Goal: Information Seeking & Learning: Learn about a topic

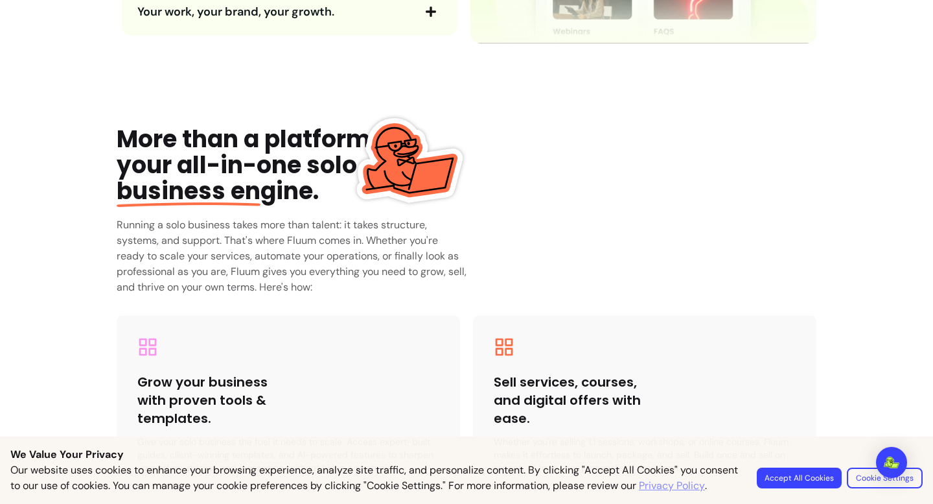
scroll to position [1916, 0]
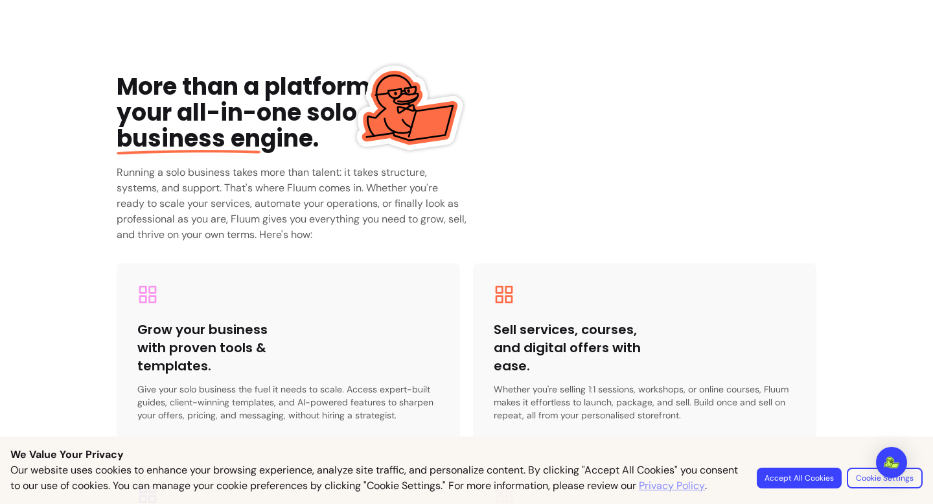
click at [874, 503] on div at bounding box center [466, 504] width 933 height 0
click at [892, 459] on img "Open Intercom Messenger" at bounding box center [892, 462] width 17 height 13
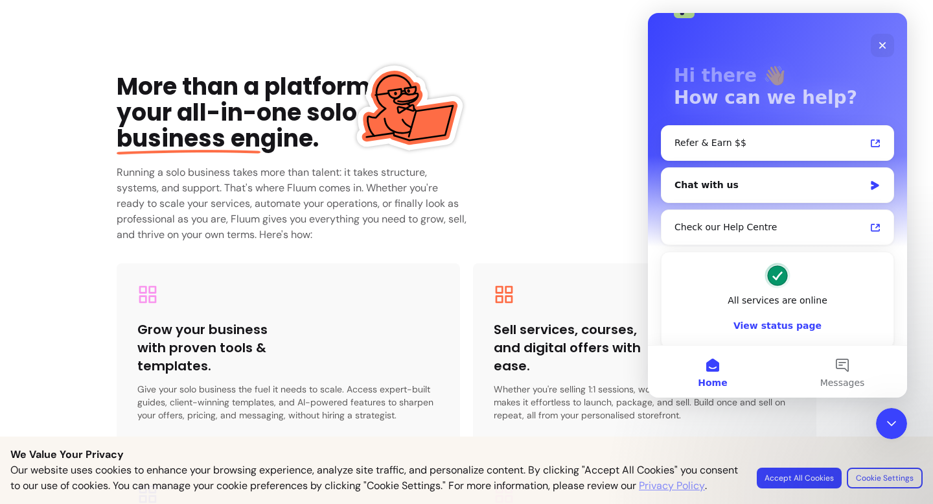
scroll to position [45, 0]
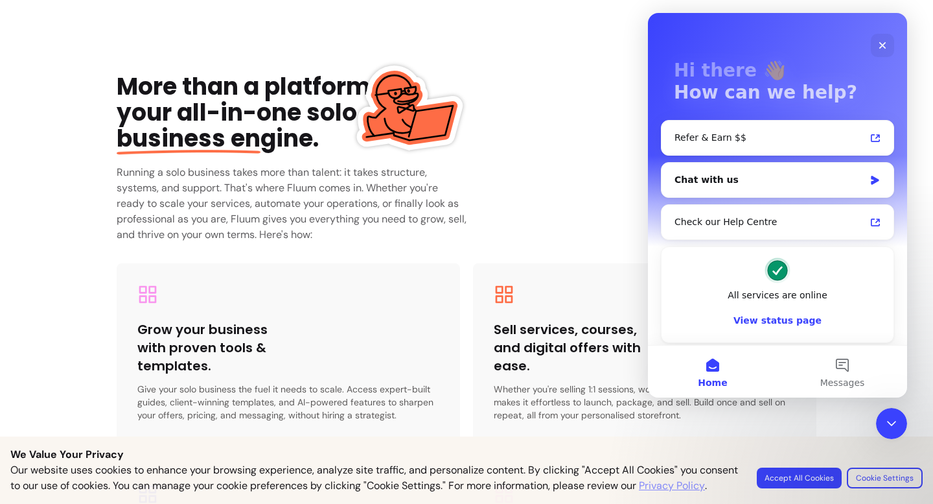
click at [776, 294] on div "All services are online" at bounding box center [778, 295] width 206 height 14
click at [779, 322] on button "View status page" at bounding box center [778, 320] width 206 height 26
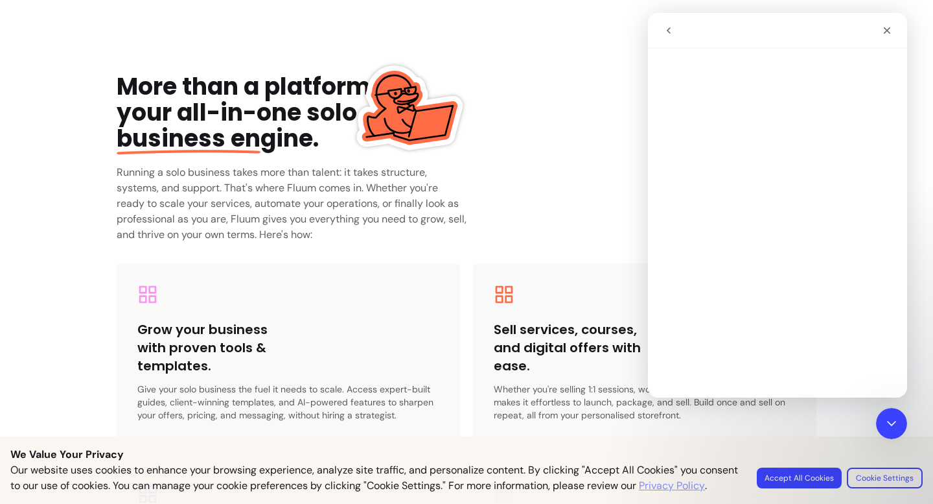
scroll to position [0, 0]
click at [677, 36] on button "go back" at bounding box center [669, 30] width 25 height 25
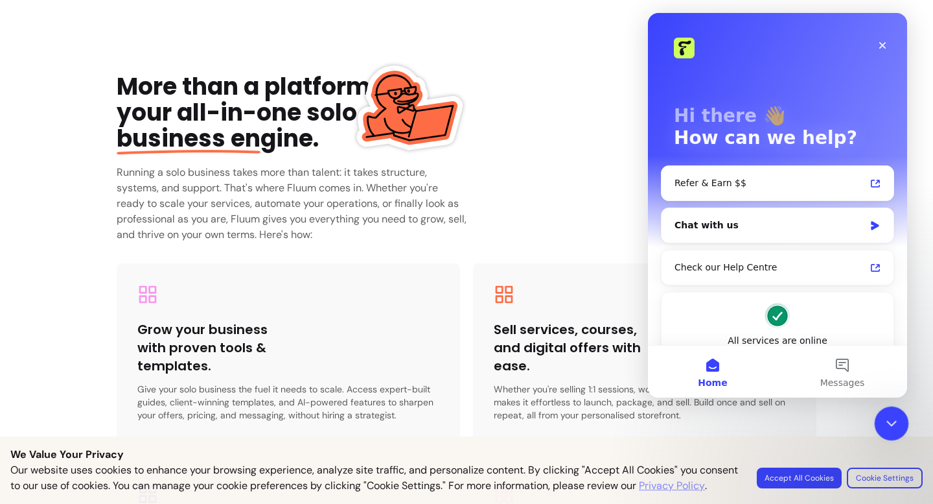
click html
click at [887, 417] on icon "Close Intercom Messenger" at bounding box center [890, 422] width 16 height 16
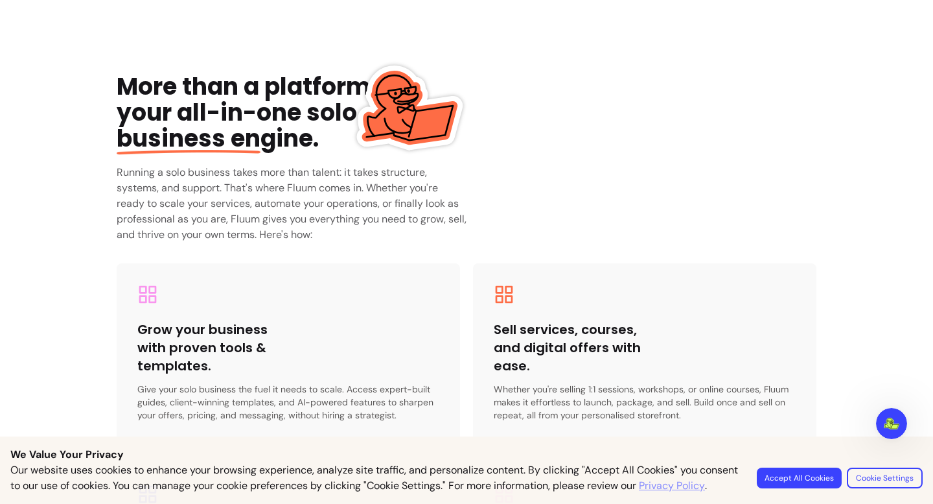
click at [807, 467] on button "Accept All Cookies" at bounding box center [799, 477] width 85 height 21
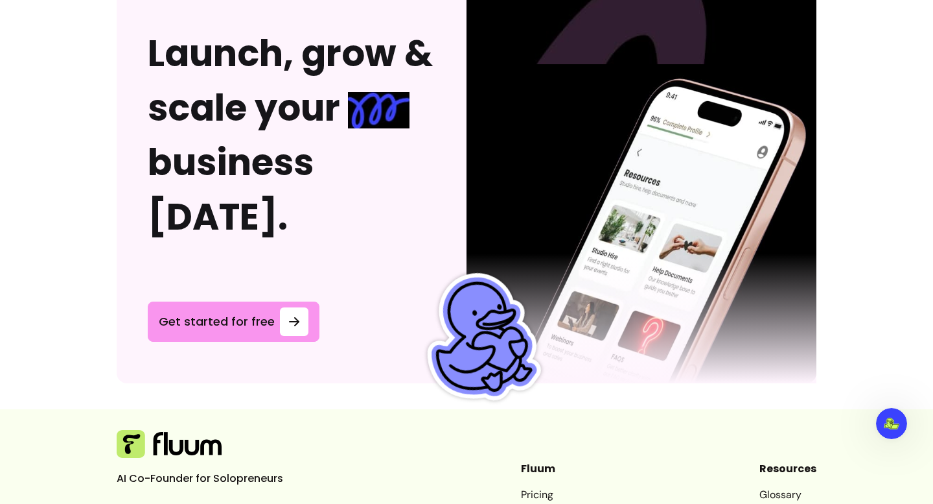
scroll to position [3550, 0]
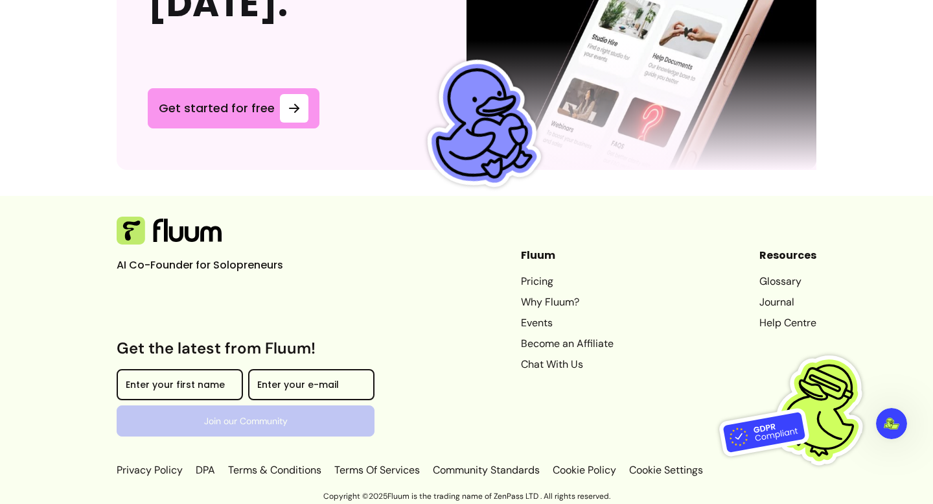
click at [521, 288] on link "Pricing" at bounding box center [567, 282] width 93 height 16
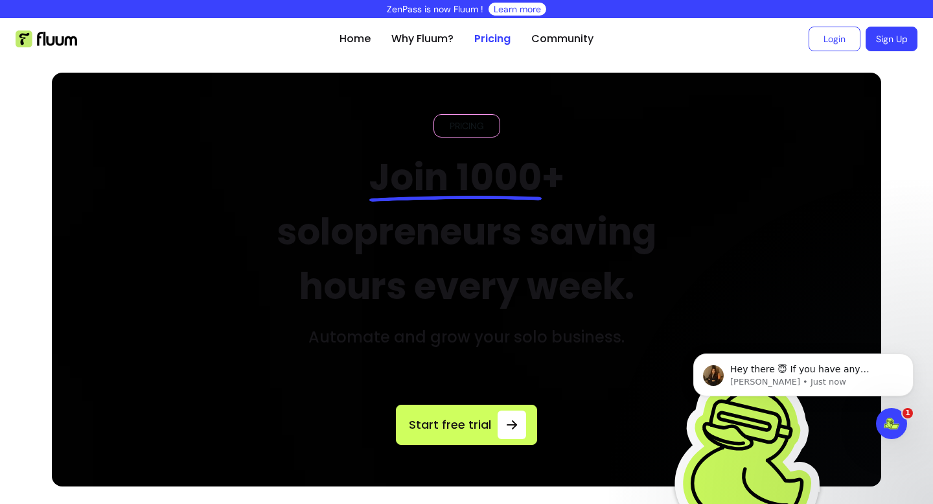
click at [349, 18] on div "ZenPass is now Fluum ! Learn more Home Why Fluum? Pricing Community Login Sign …" at bounding box center [466, 252] width 933 height 504
click at [349, 41] on link "Home" at bounding box center [355, 39] width 31 height 16
